Goal: Information Seeking & Learning: Learn about a topic

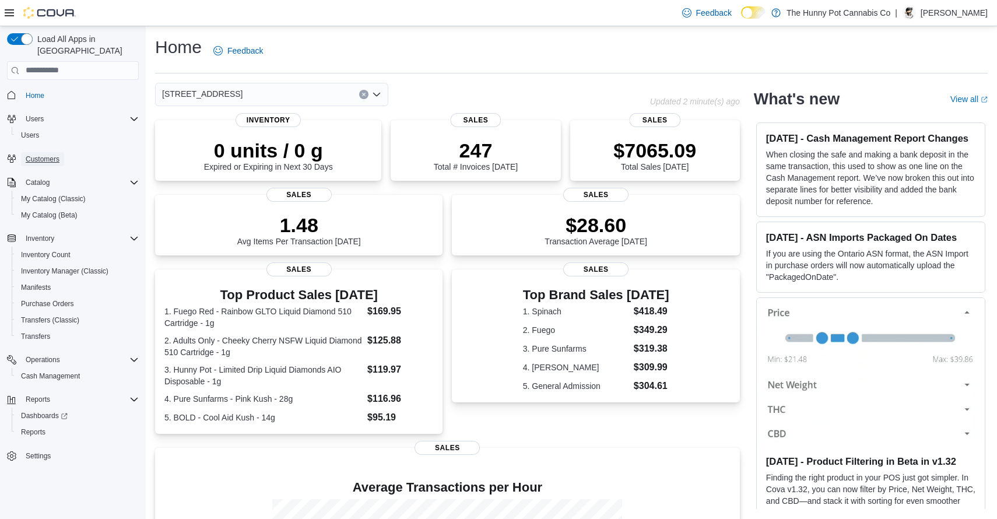
click at [31, 155] on span "Customers" at bounding box center [43, 159] width 34 height 9
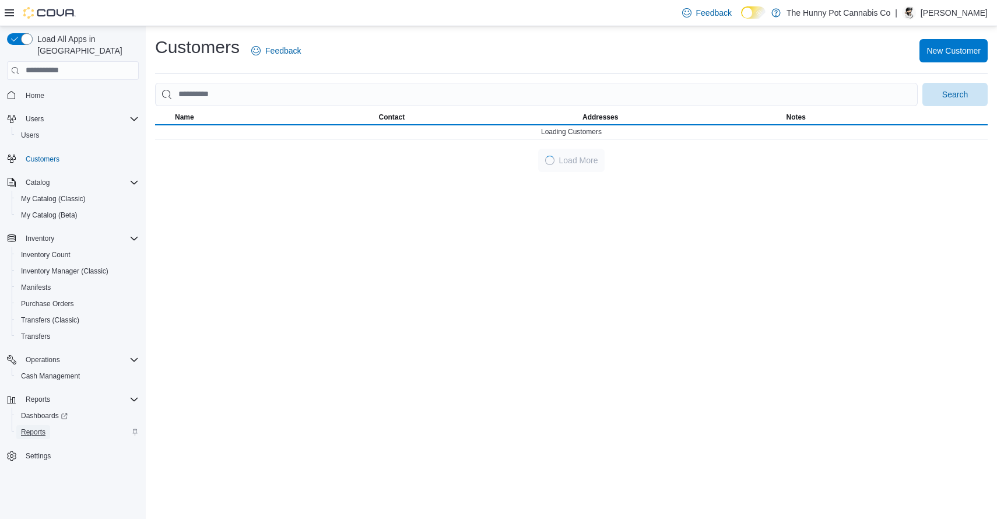
click at [40, 427] on span "Reports" at bounding box center [33, 431] width 24 height 9
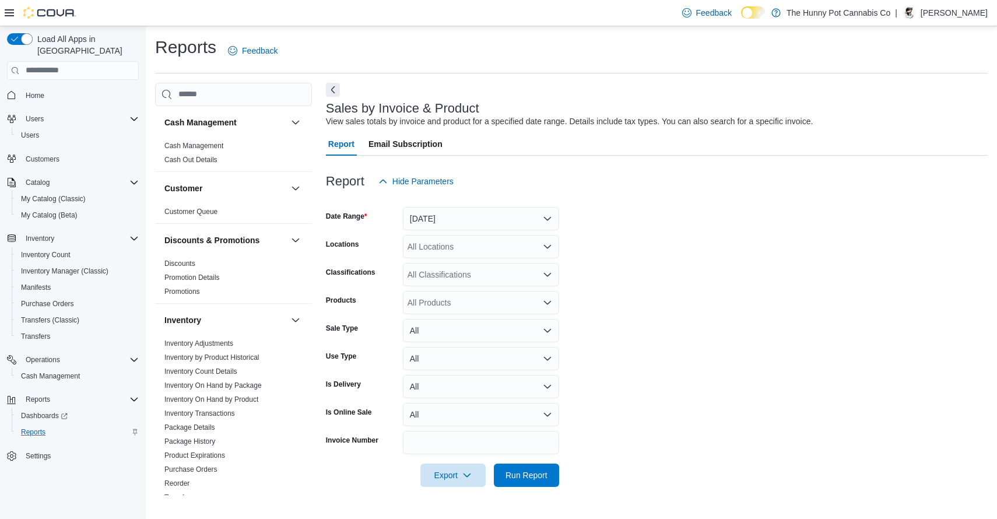
click at [430, 113] on h3 "Sales by Invoice & Product" at bounding box center [402, 108] width 153 height 14
click at [391, 124] on div "View sales totals by invoice and product for a specified date range. Details in…" at bounding box center [569, 121] width 487 height 12
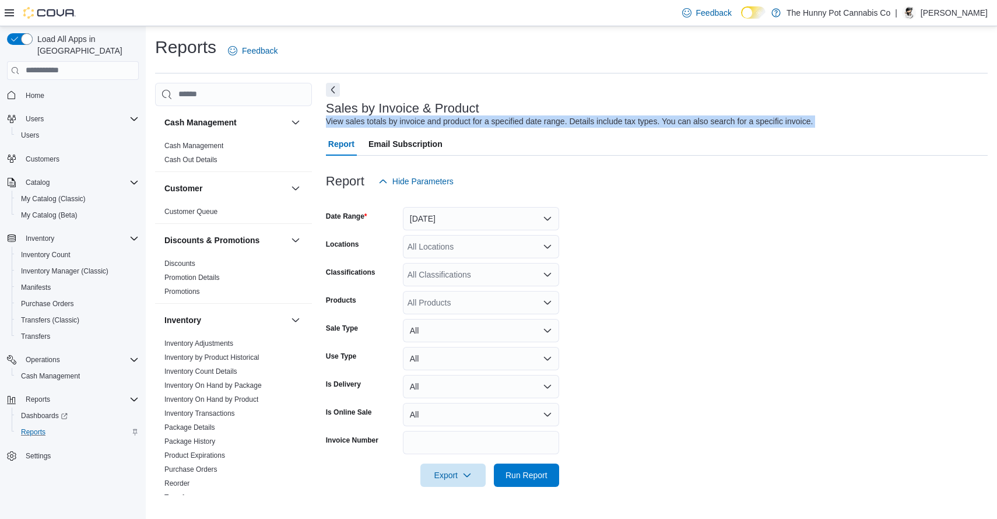
click at [391, 124] on div "View sales totals by invoice and product for a specified date range. Details in…" at bounding box center [569, 121] width 487 height 12
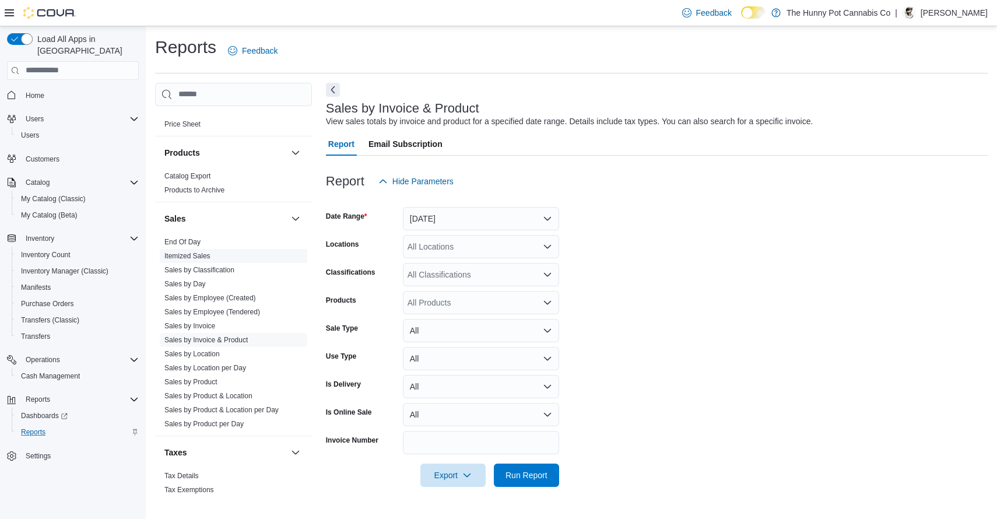
scroll to position [561, 0]
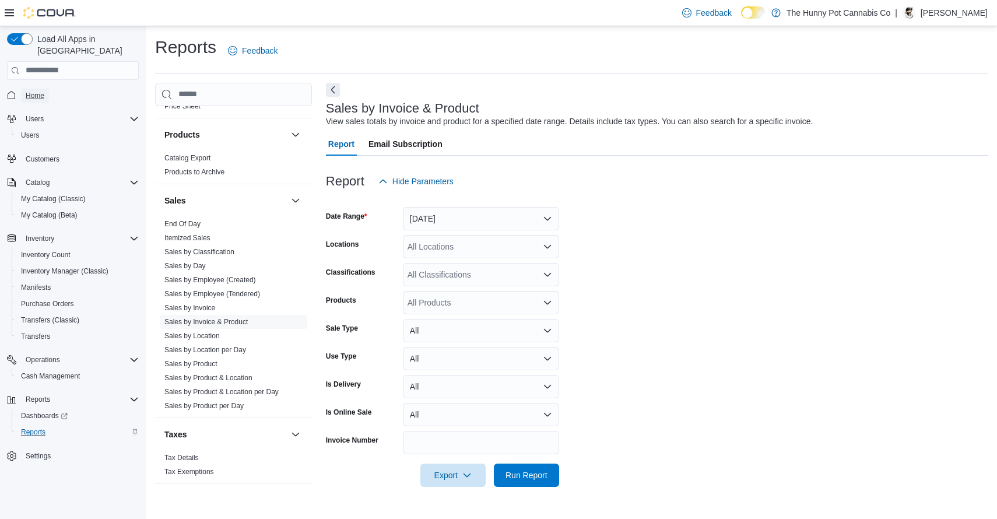
click at [32, 91] on span "Home" at bounding box center [35, 95] width 19 height 9
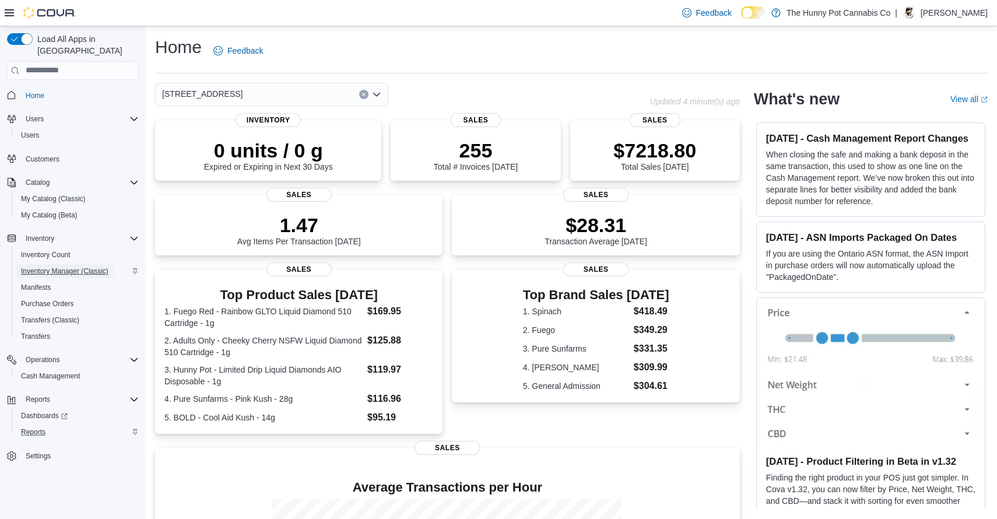
click at [87, 264] on span "Inventory Manager (Classic)" at bounding box center [64, 271] width 87 height 14
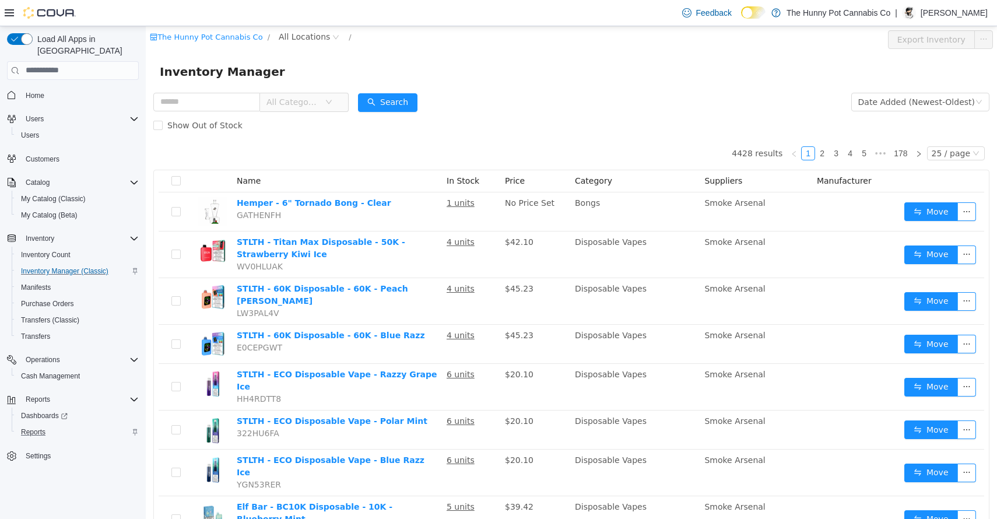
click at [325, 101] on span "All Categories" at bounding box center [295, 101] width 58 height 17
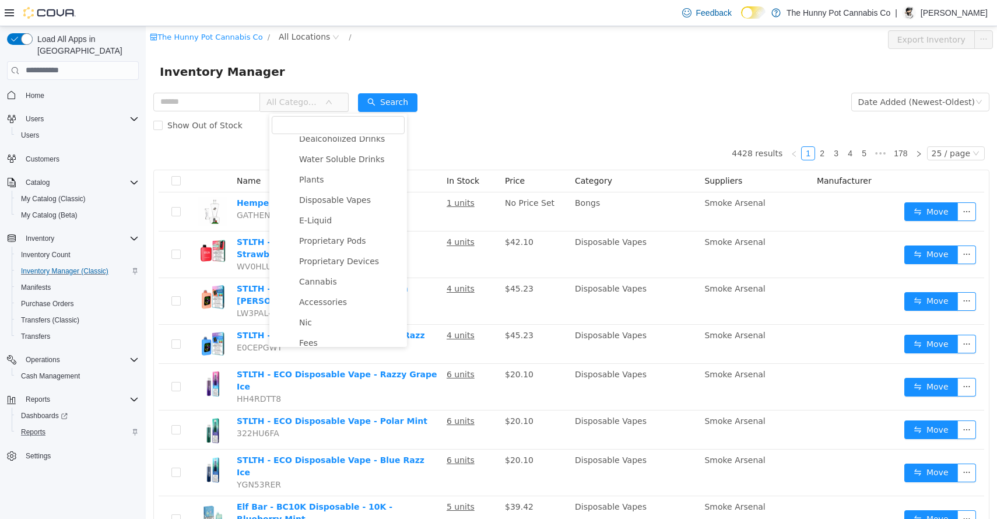
scroll to position [1180, 0]
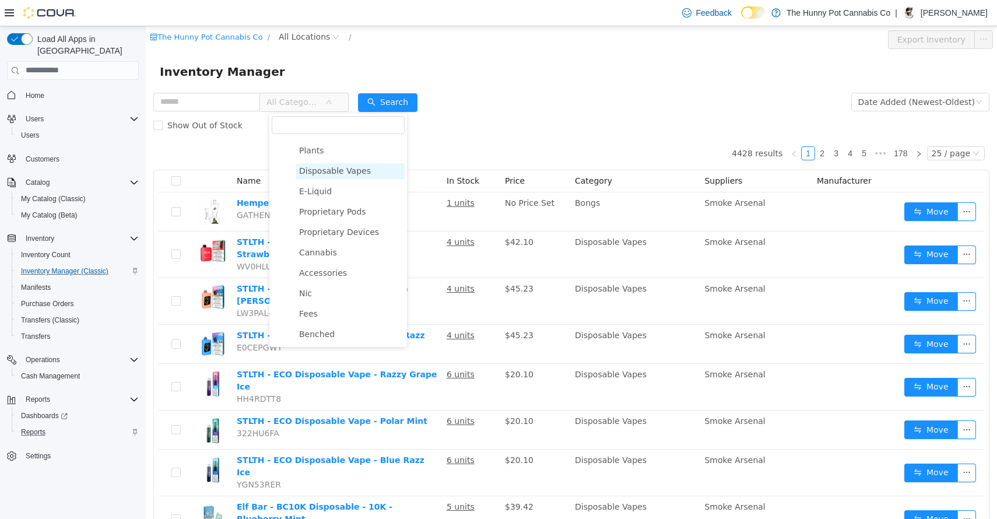
click at [338, 166] on span "Disposable Vapes" at bounding box center [335, 170] width 72 height 9
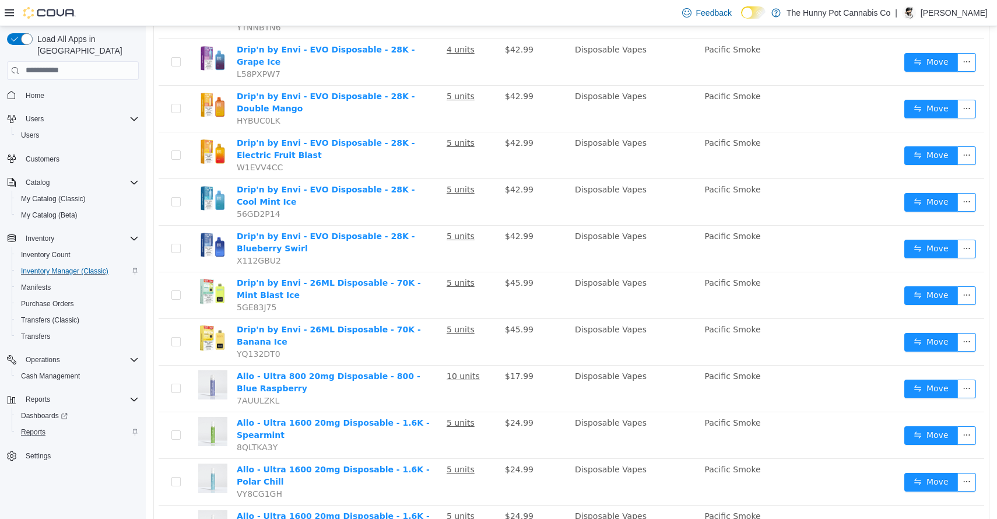
scroll to position [804, 0]
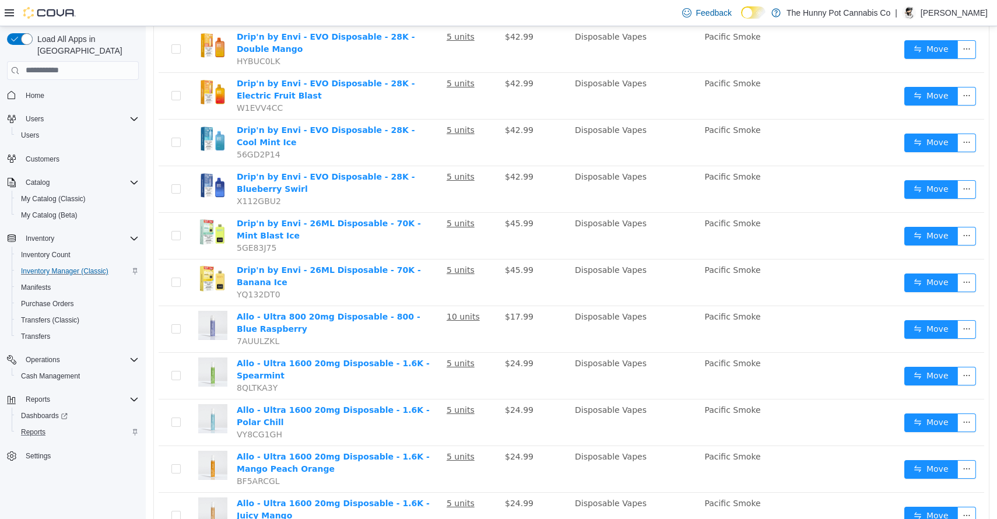
click at [946, 485] on li "50 / page" at bounding box center [958, 483] width 57 height 19
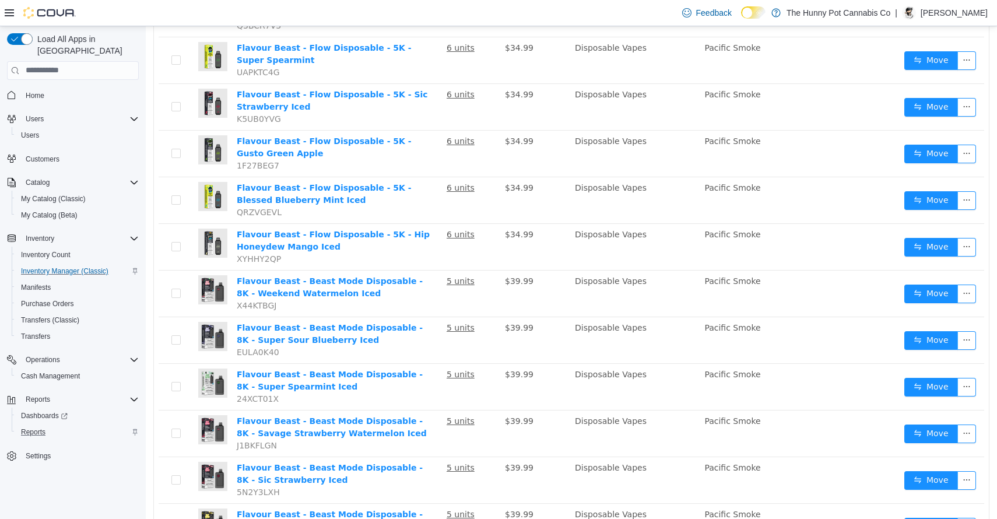
scroll to position [1955, 0]
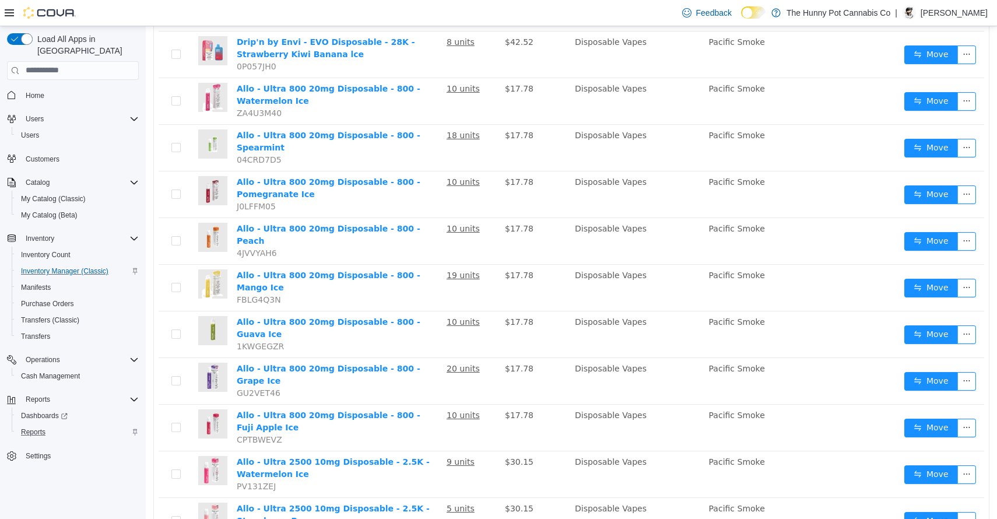
scroll to position [1985, 0]
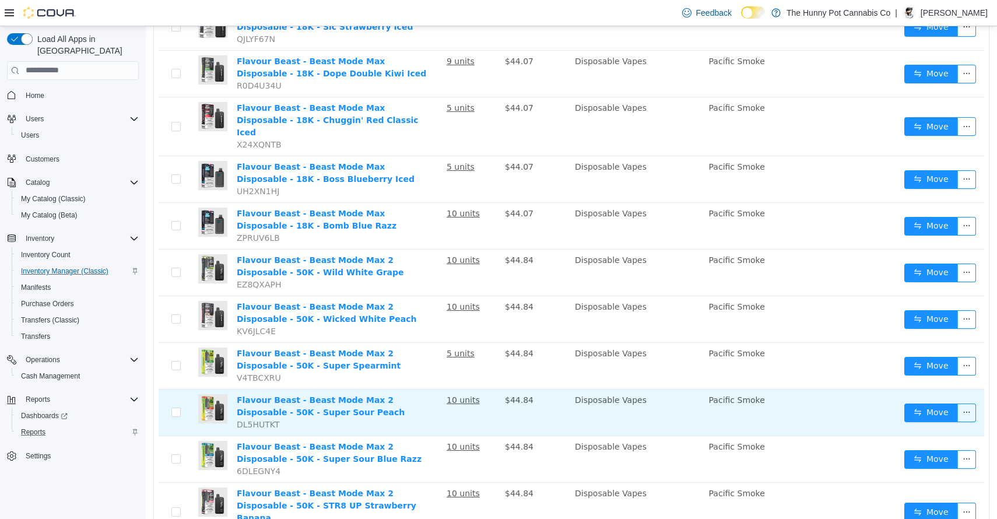
scroll to position [2001, 0]
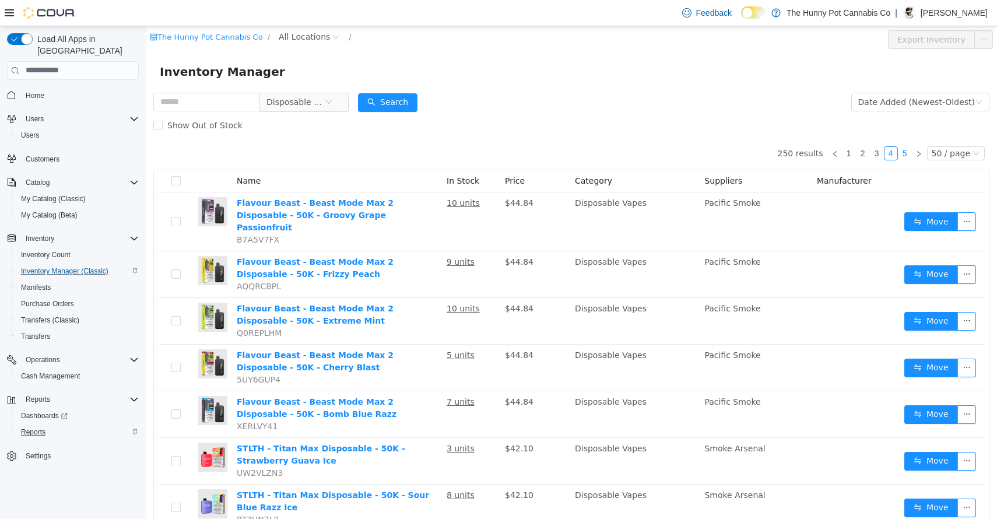
click at [906, 148] on link "5" at bounding box center [905, 152] width 13 height 13
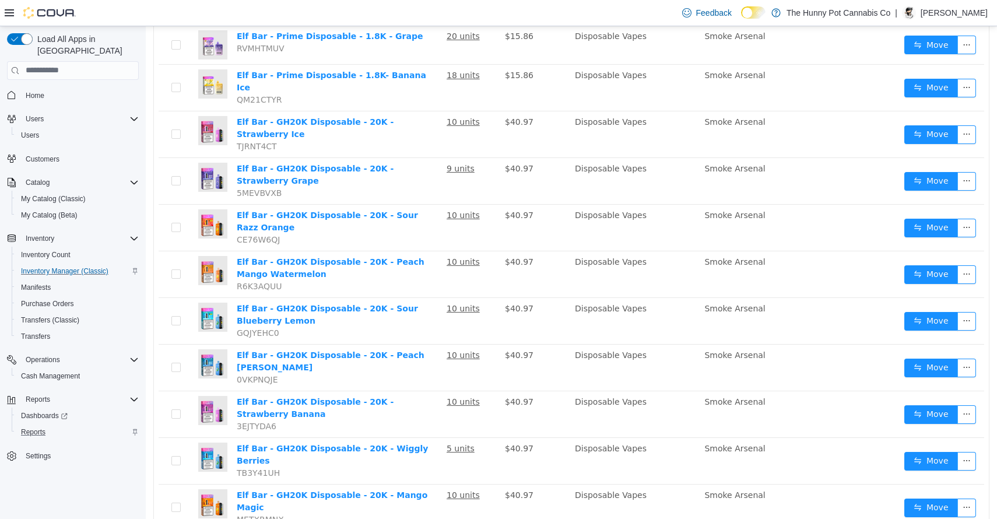
scroll to position [1528, 0]
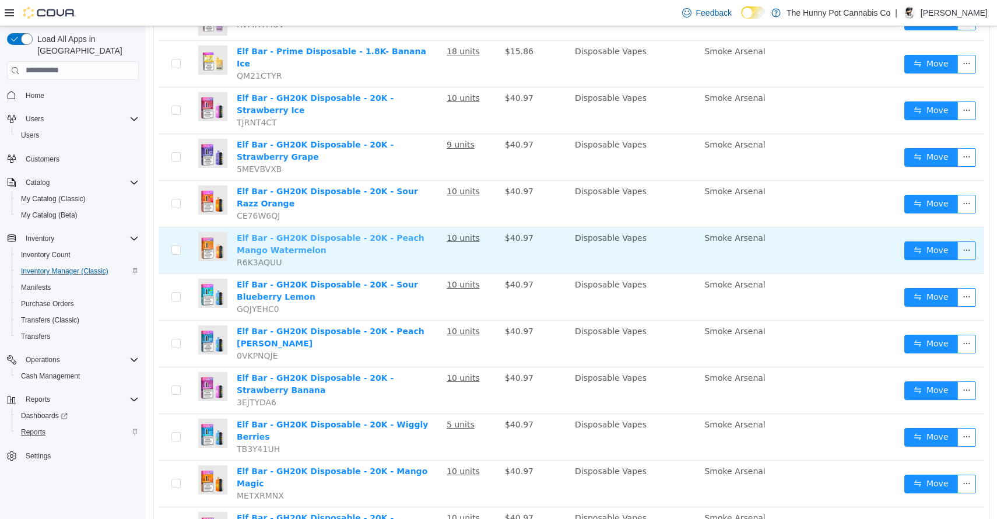
click at [299, 233] on link "Elf Bar - GH20K Disposable - 20K - Peach Mango Watermelon" at bounding box center [331, 244] width 188 height 22
